Goal: Information Seeking & Learning: Understand process/instructions

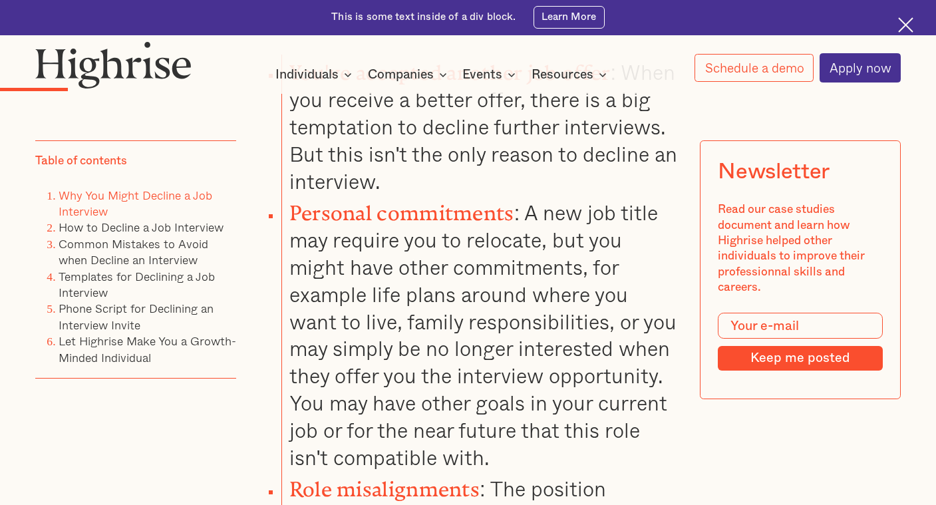
scroll to position [1394, 0]
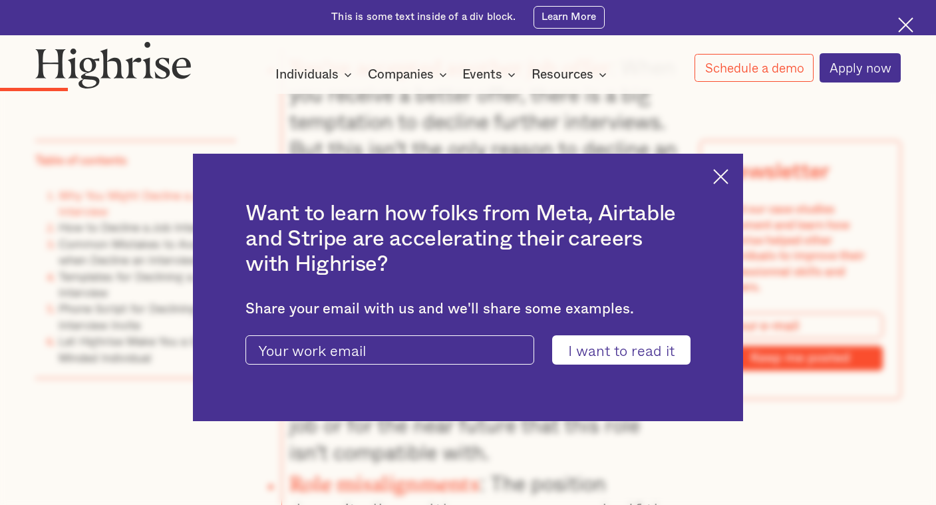
click at [719, 176] on img at bounding box center [720, 176] width 15 height 15
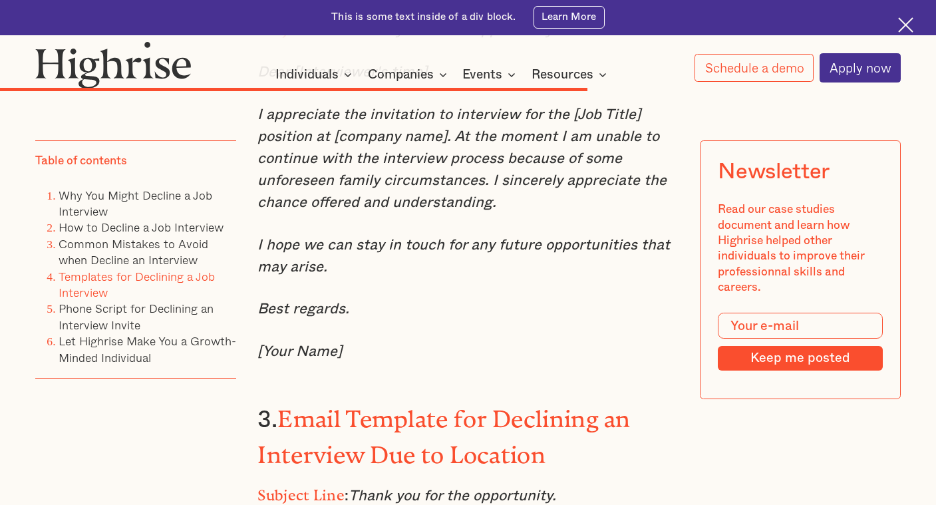
scroll to position [7010, 0]
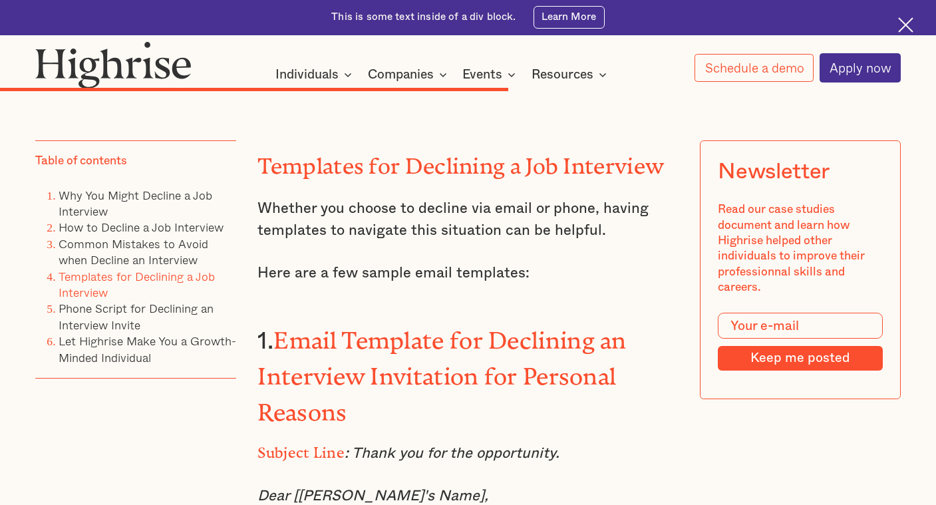
scroll to position [6235, 0]
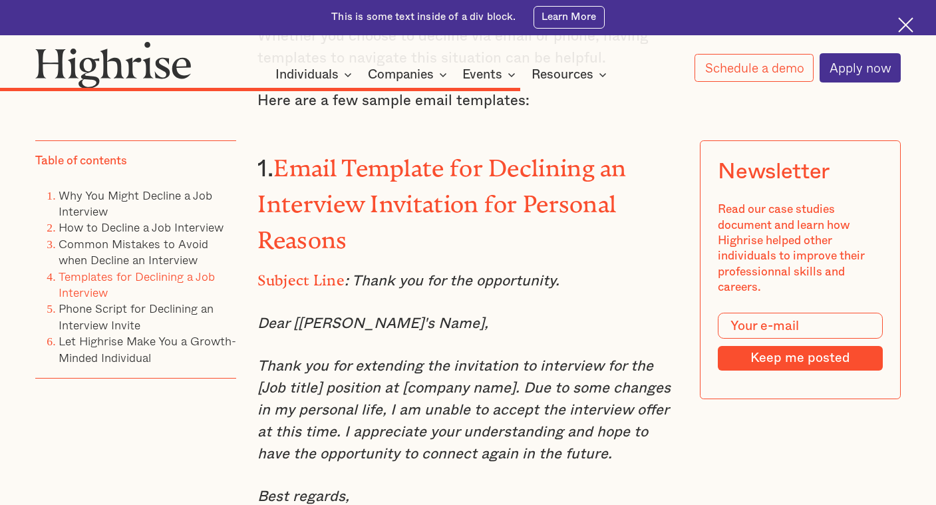
click at [588, 359] on em "Thank you for extending the invitation to interview for the [Job title] positio…" at bounding box center [463, 410] width 413 height 102
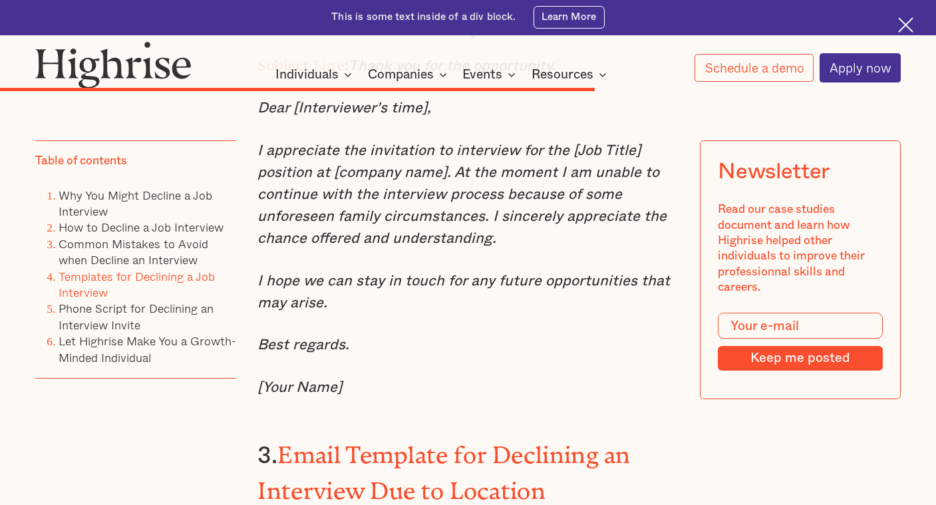
scroll to position [7100, 0]
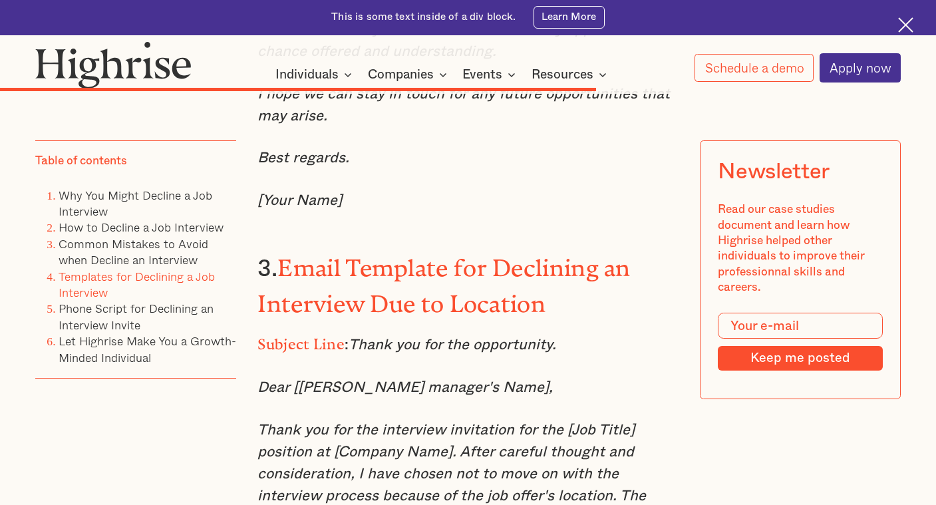
click at [566, 422] on em "Thank you for the interview invitation for the [Job Title] position at [Company…" at bounding box center [451, 484] width 389 height 124
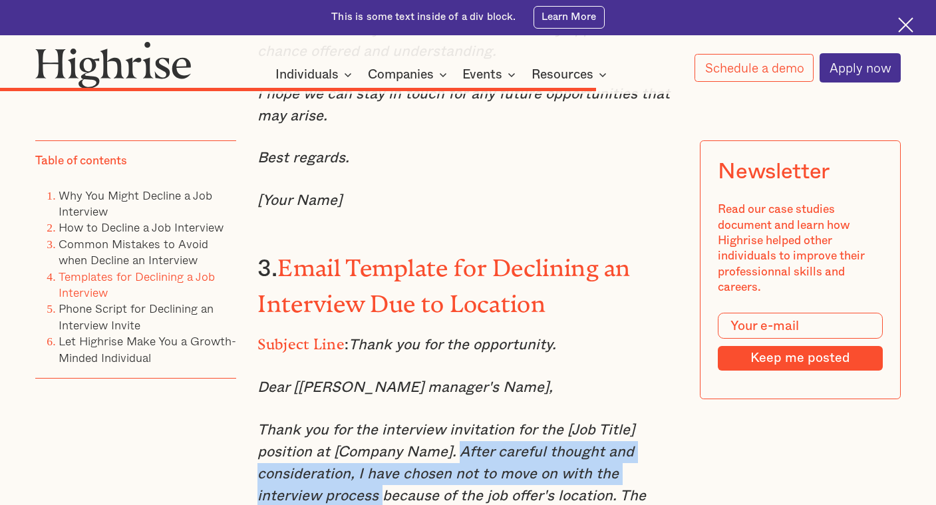
drag, startPoint x: 458, startPoint y: 290, endPoint x: 383, endPoint y: 331, distance: 85.4
click at [383, 422] on em "Thank you for the interview invitation for the [Job Title] position at [Company…" at bounding box center [451, 484] width 389 height 124
copy em "After careful thought and consideration, I have chosen not to move on with the …"
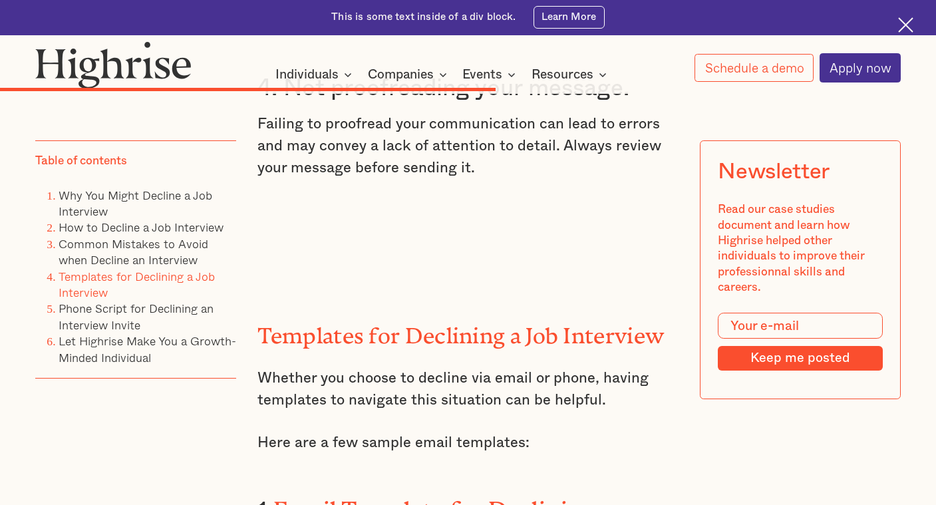
scroll to position [6216, 0]
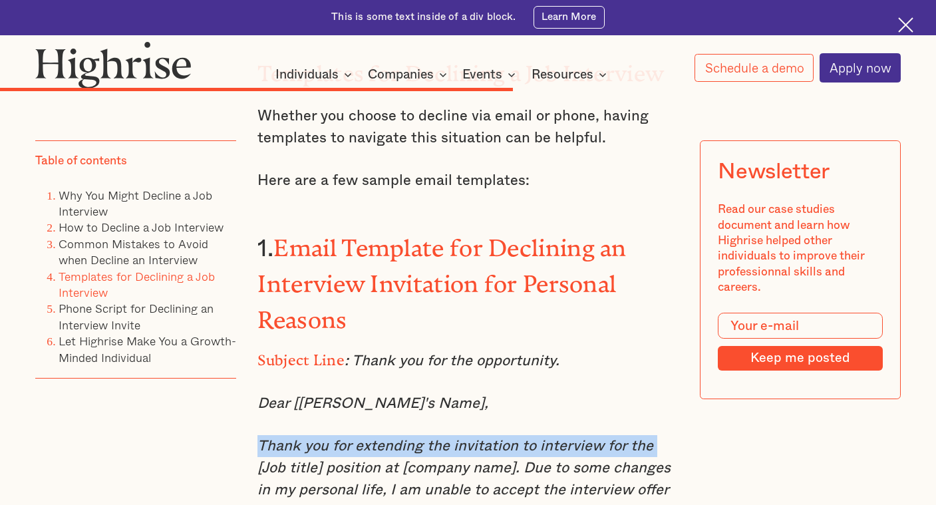
drag, startPoint x: 257, startPoint y: 319, endPoint x: 649, endPoint y: 316, distance: 391.8
click at [649, 438] on em "Thank you for extending the invitation to interview for the [Job title] positio…" at bounding box center [463, 489] width 413 height 102
copy em "Thank you for extending the invitation to interview for the"
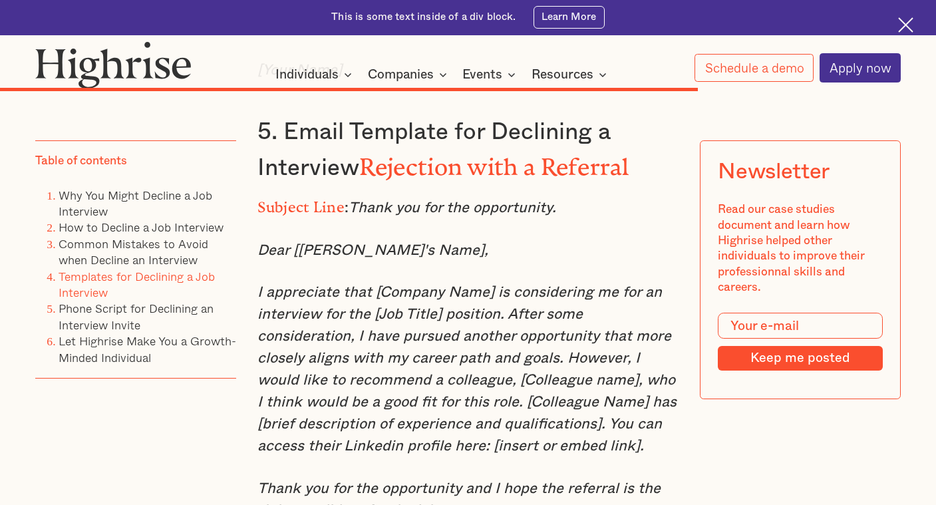
scroll to position [8173, 0]
